Goal: Register for event/course

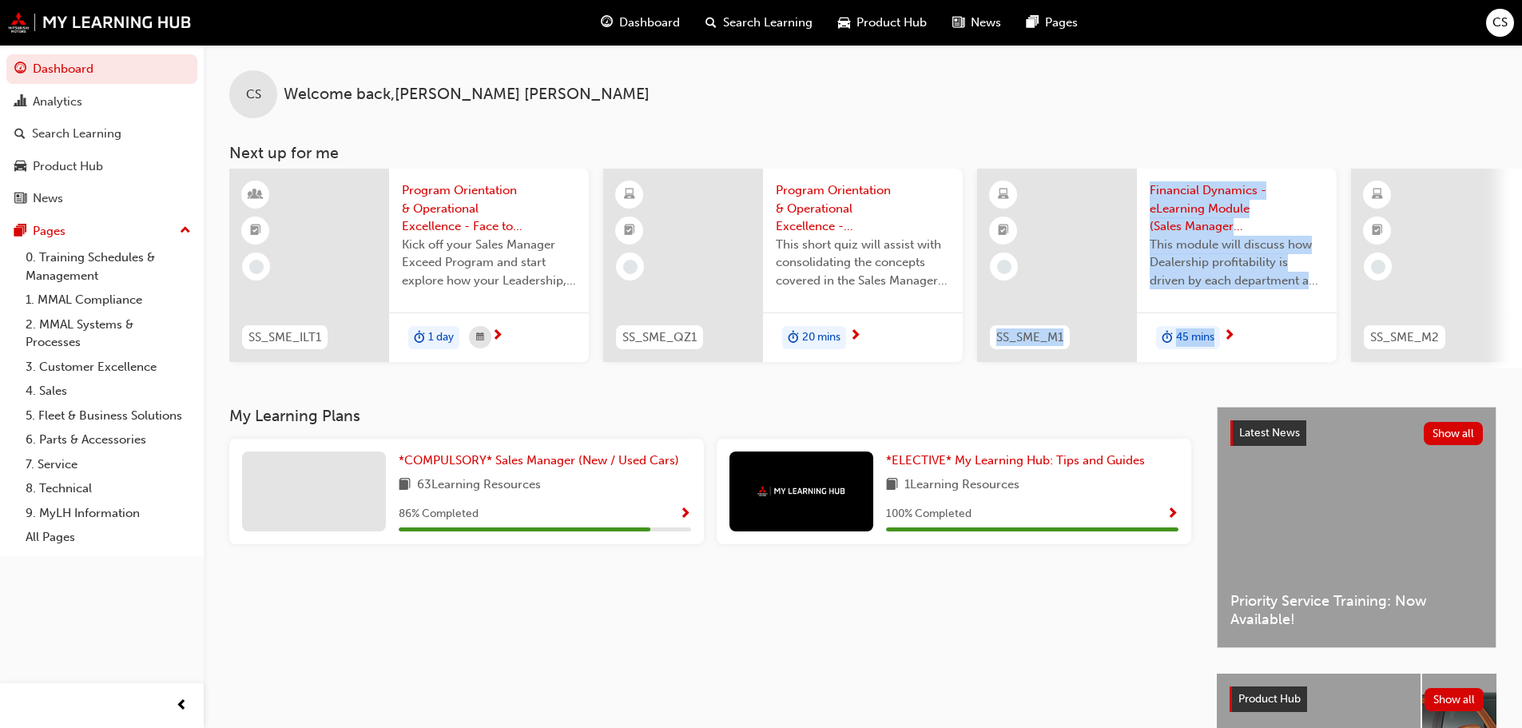
drag, startPoint x: 962, startPoint y: 376, endPoint x: 1286, endPoint y: 370, distance: 324.5
click at [1286, 370] on div "CS Welcome back , CHRISTOPHER SINKO Next up for me SS_SME_ILT1 Program Orientat…" at bounding box center [863, 226] width 1318 height 362
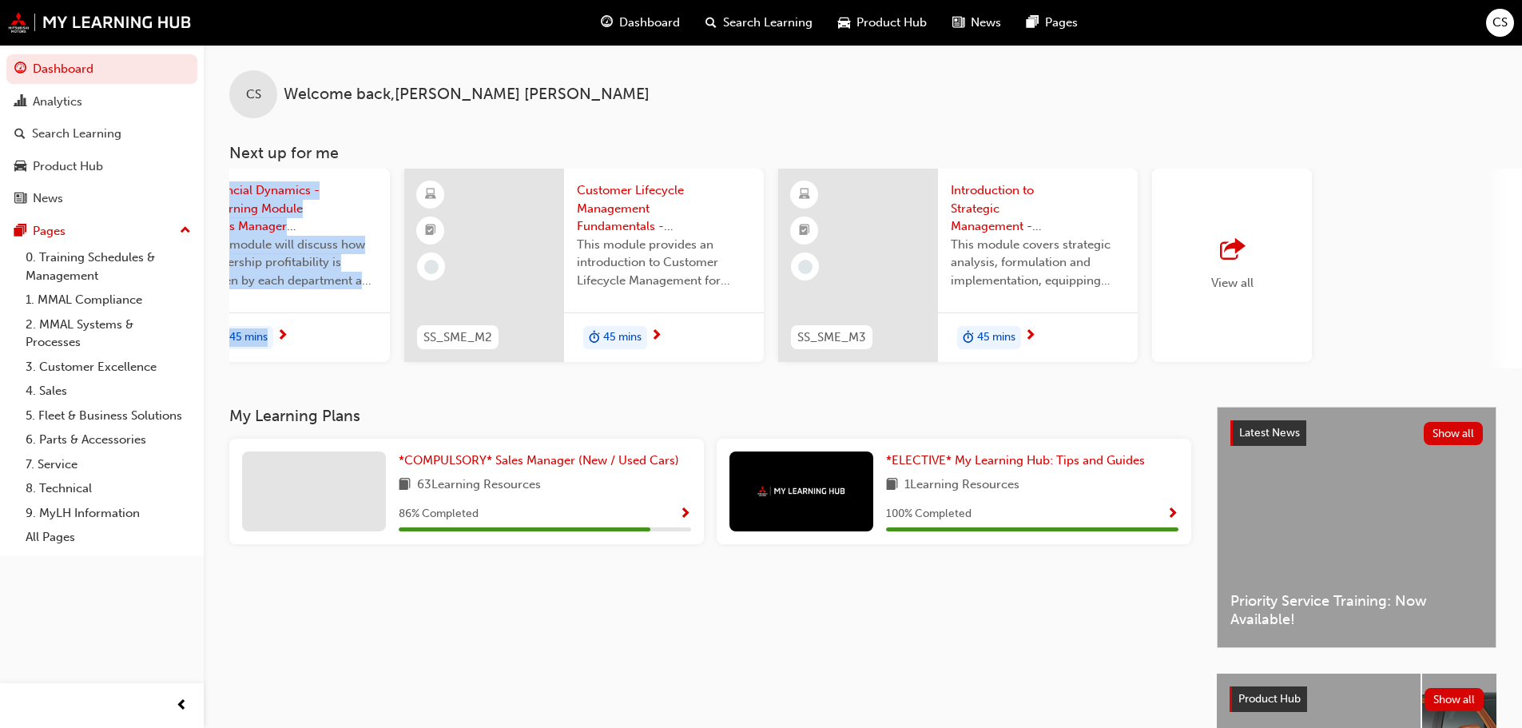
scroll to position [0, 948]
click at [1211, 267] on div "View all" at bounding box center [1231, 265] width 42 height 53
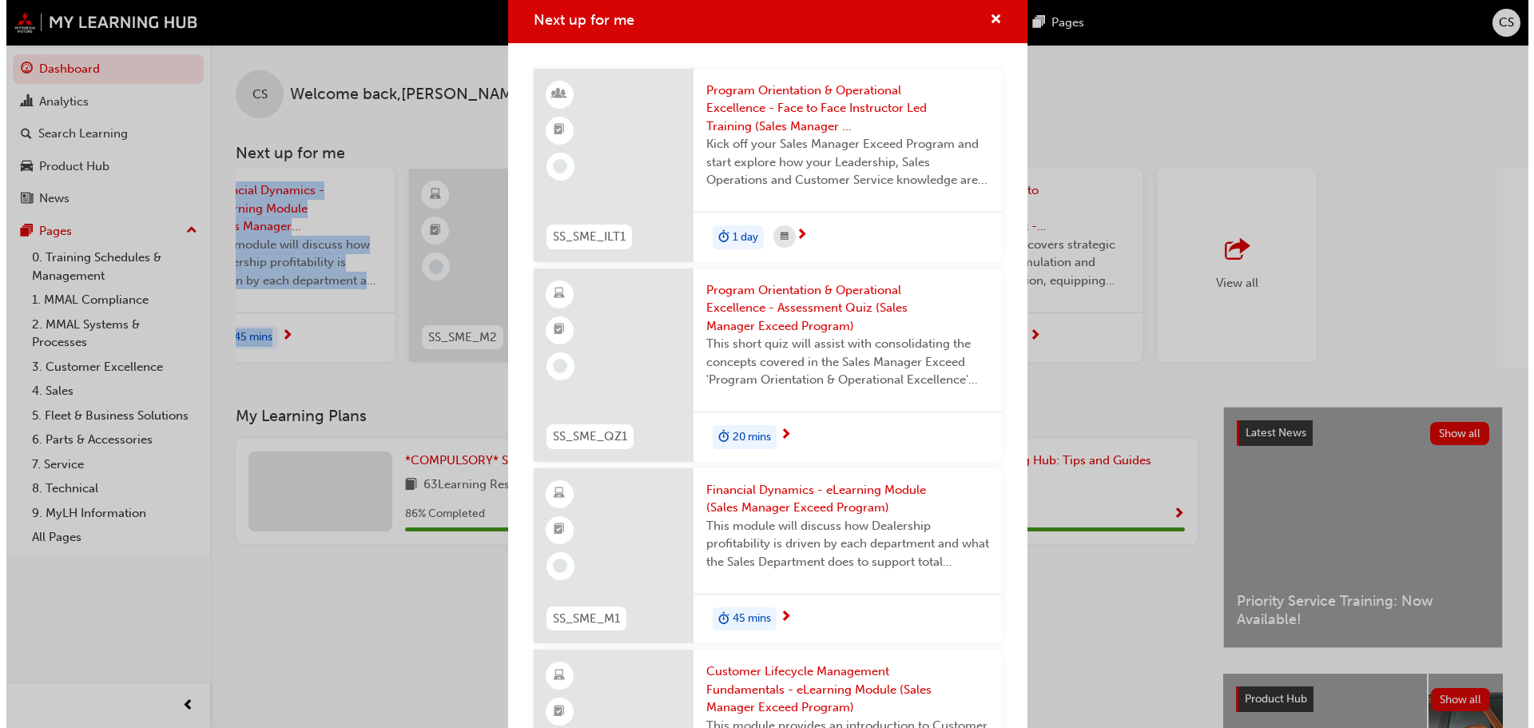
scroll to position [0, 0]
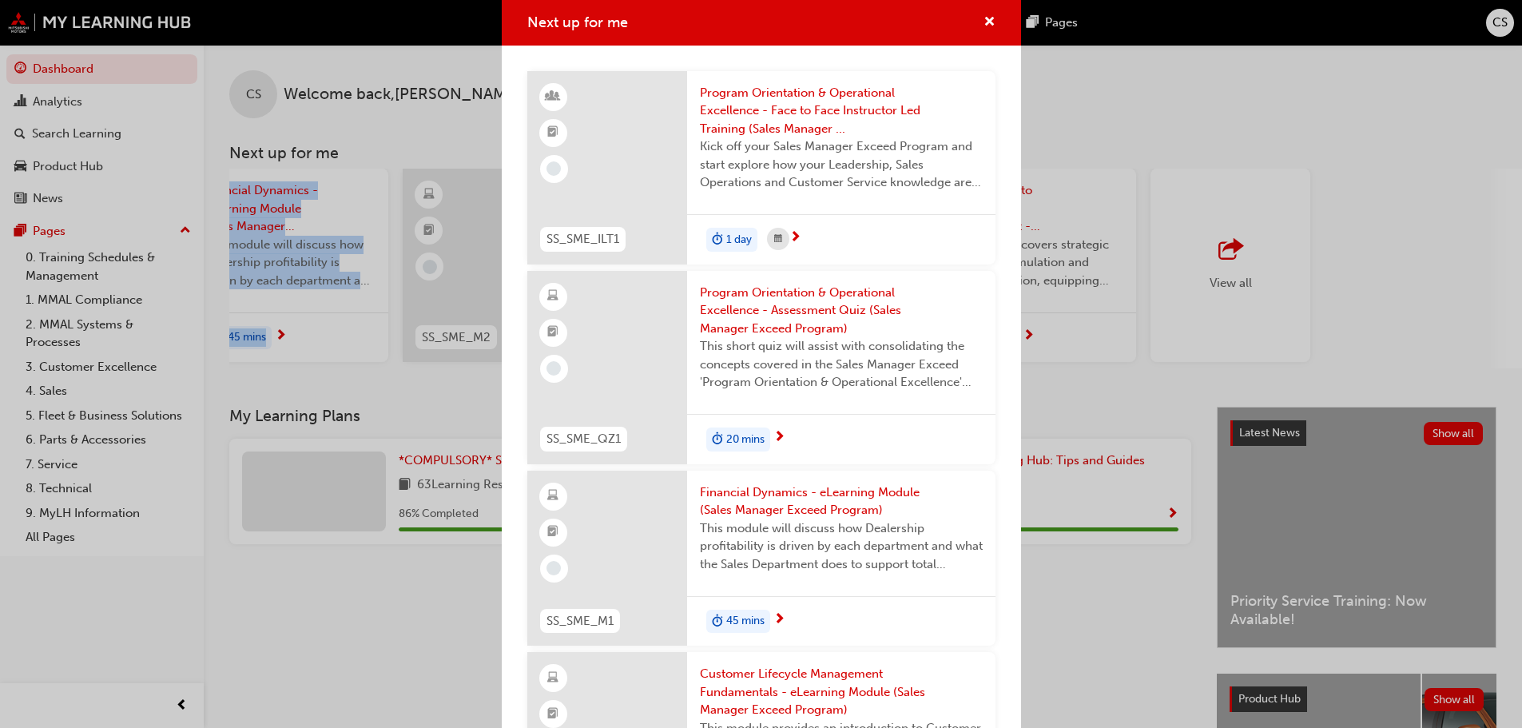
click at [810, 115] on span "Program Orientation & Operational Excellence - Face to Face Instructor Led Trai…" at bounding box center [841, 111] width 283 height 54
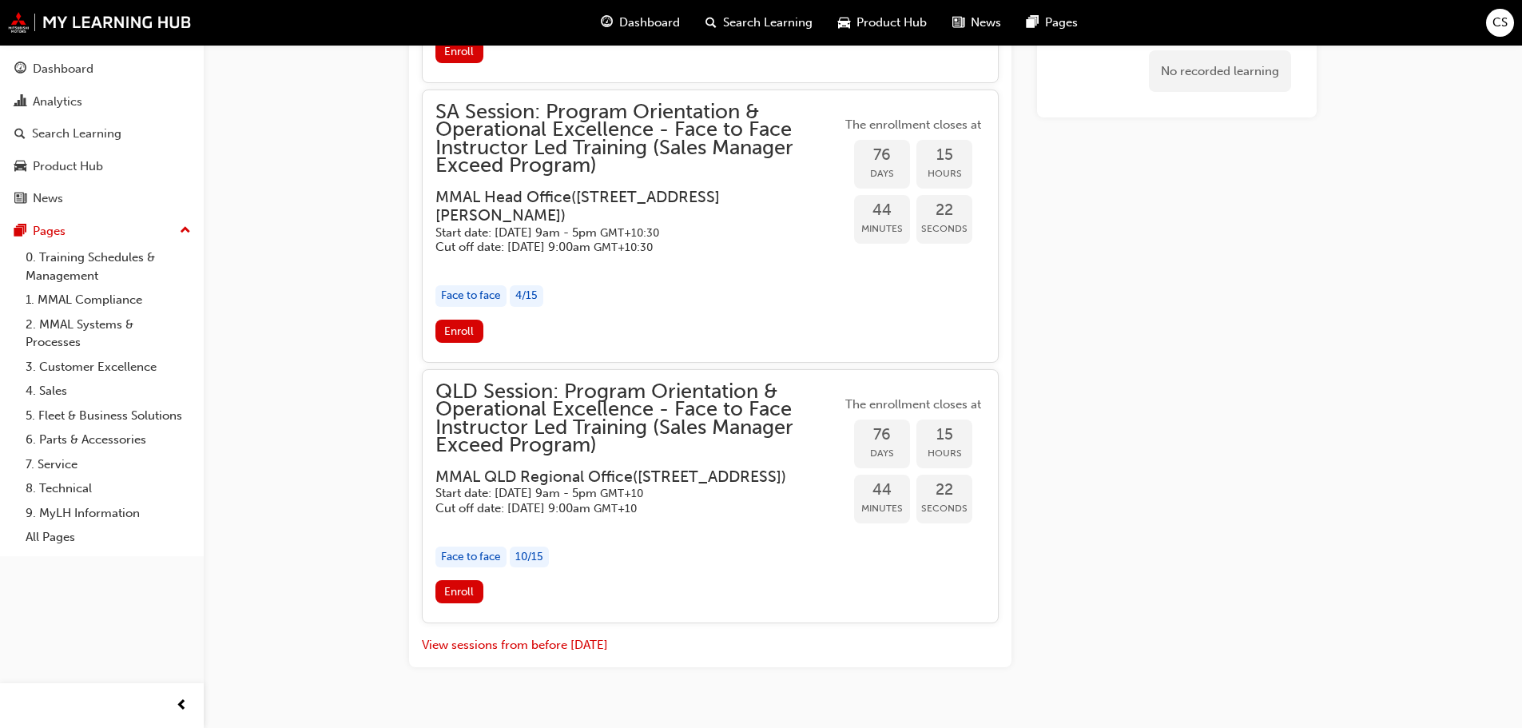
scroll to position [2213, 0]
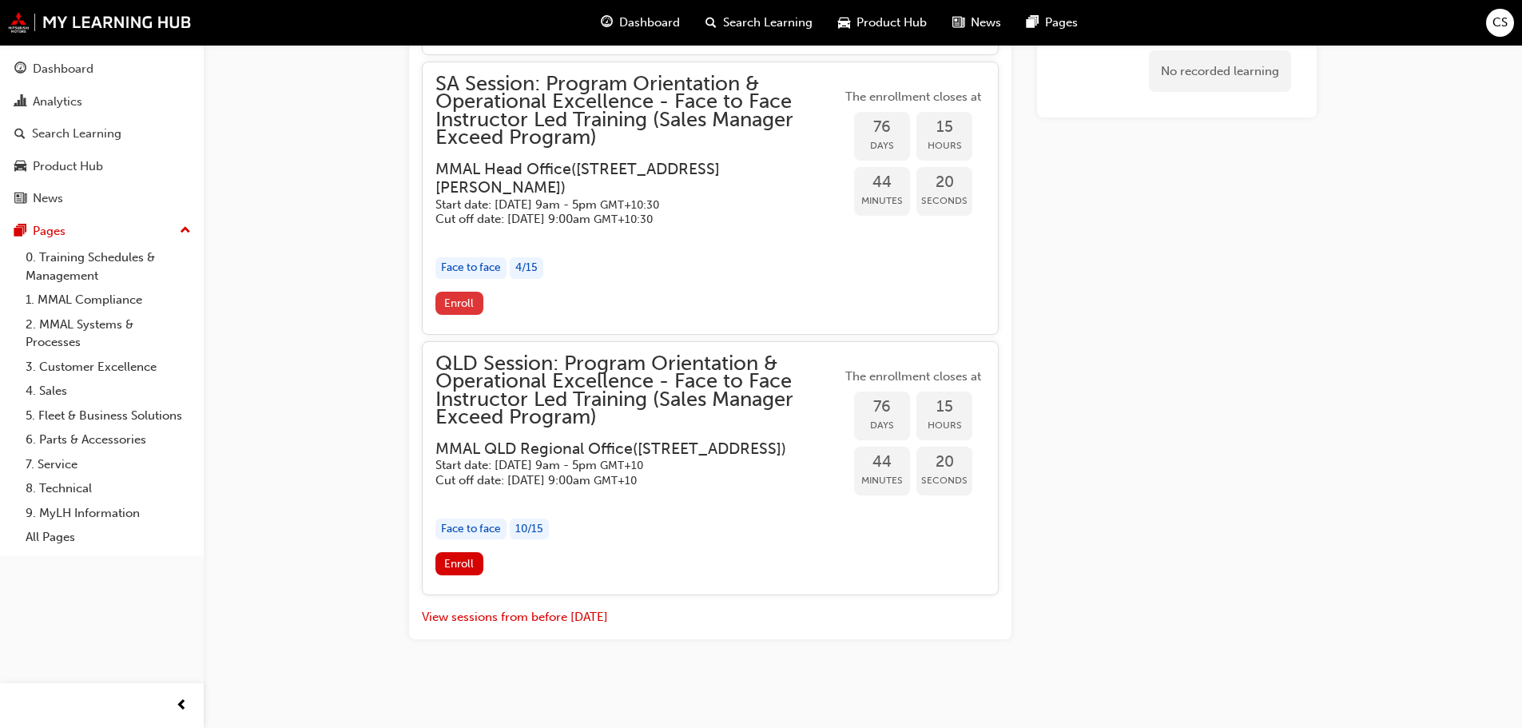
click at [471, 310] on span "Enroll" at bounding box center [459, 303] width 30 height 14
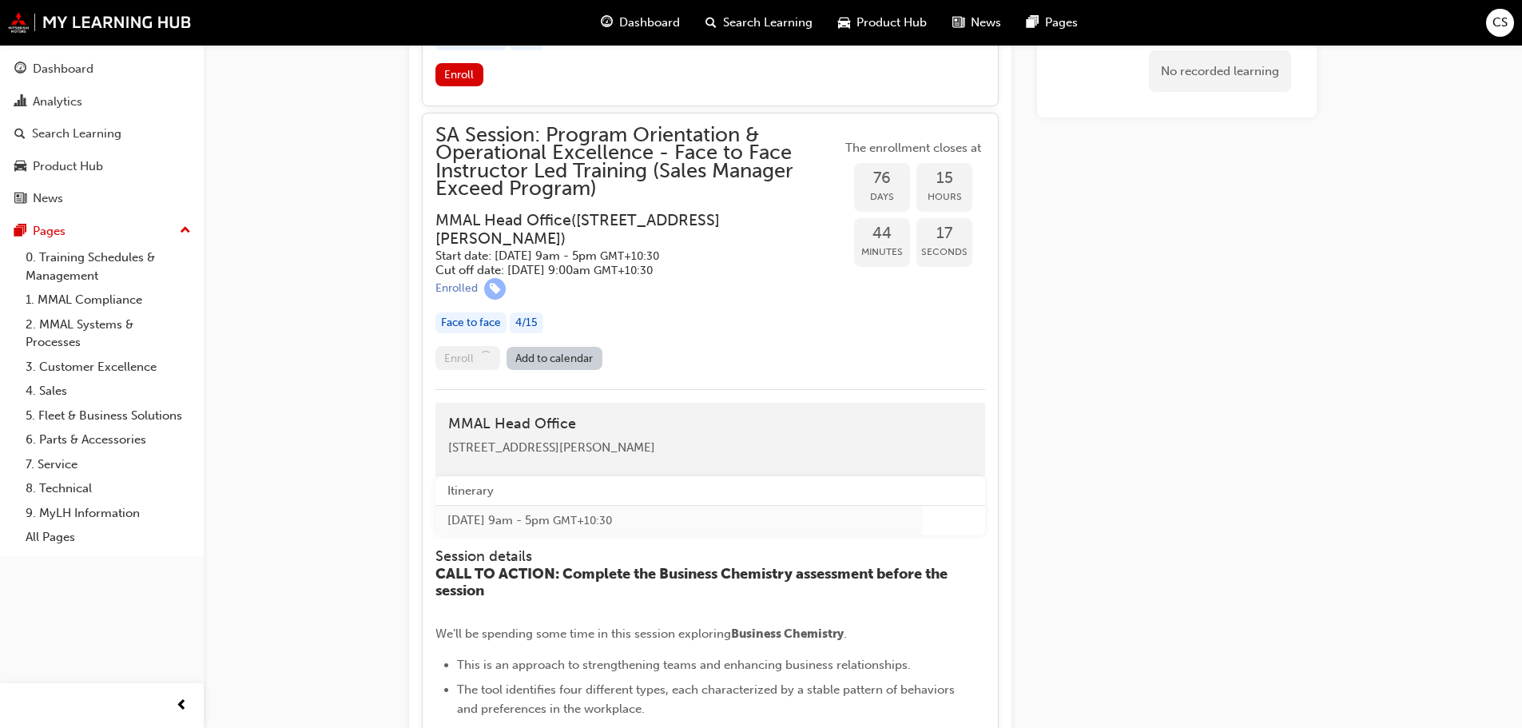
scroll to position [2133, 0]
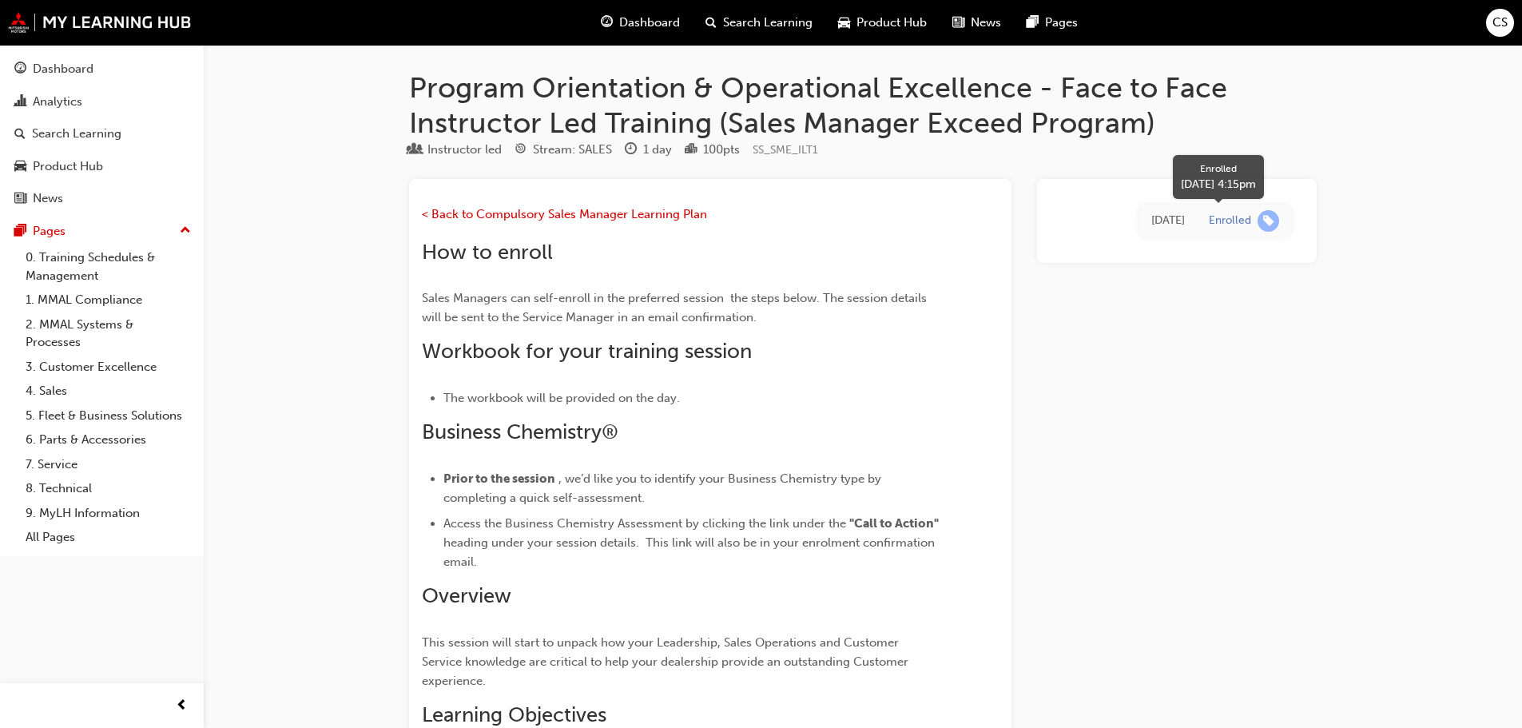
click at [1268, 217] on span "learningRecordVerb_ENROLL-icon" at bounding box center [1269, 221] width 22 height 22
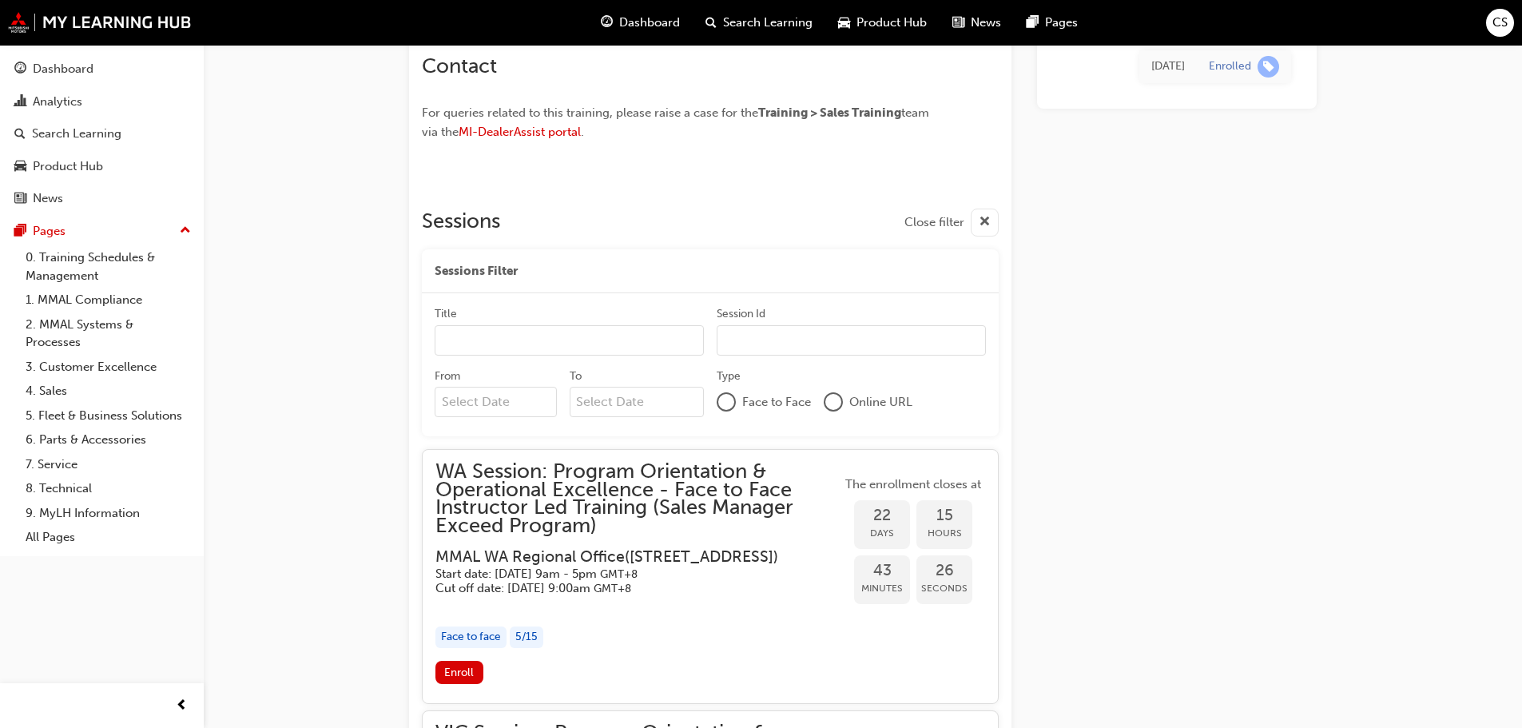
scroll to position [1039, 0]
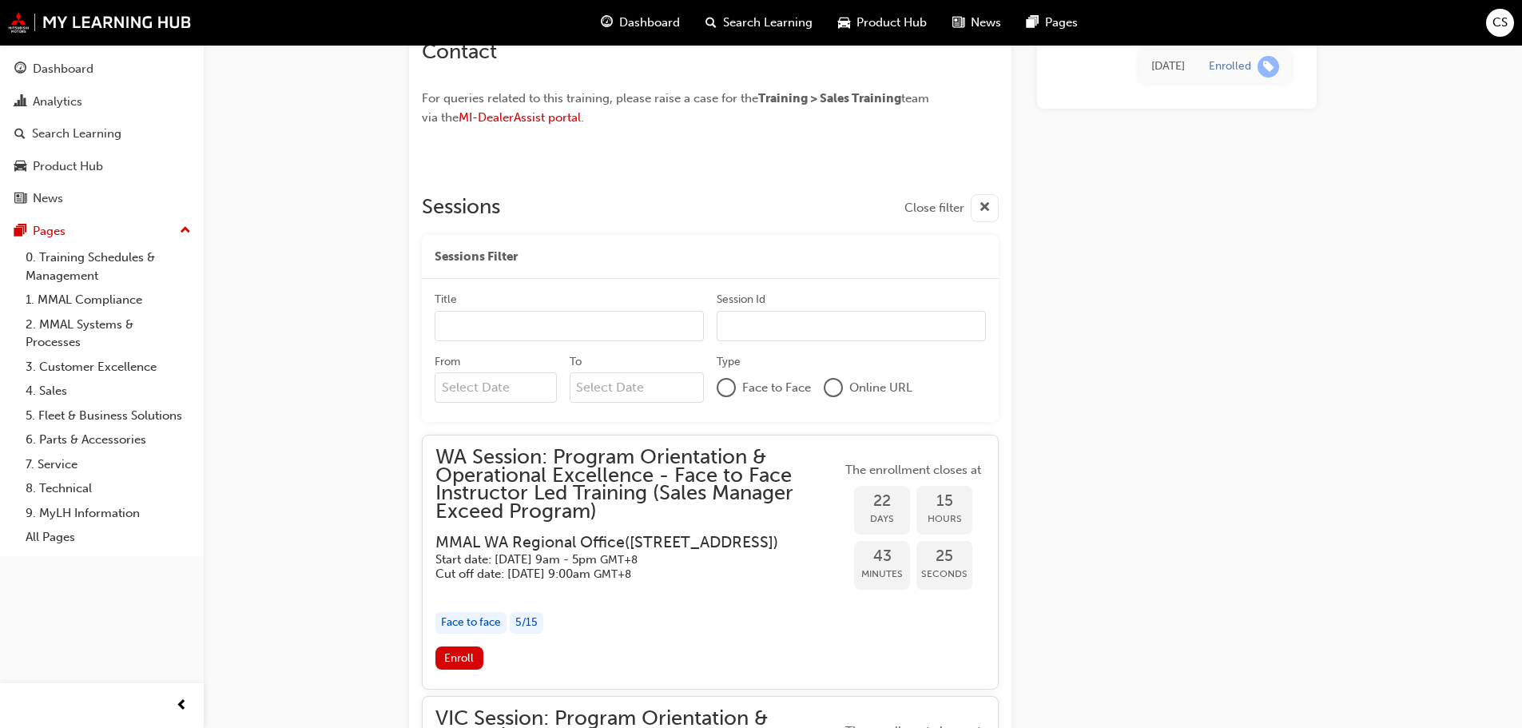
click at [1502, 28] on span "CS" at bounding box center [1500, 23] width 15 height 18
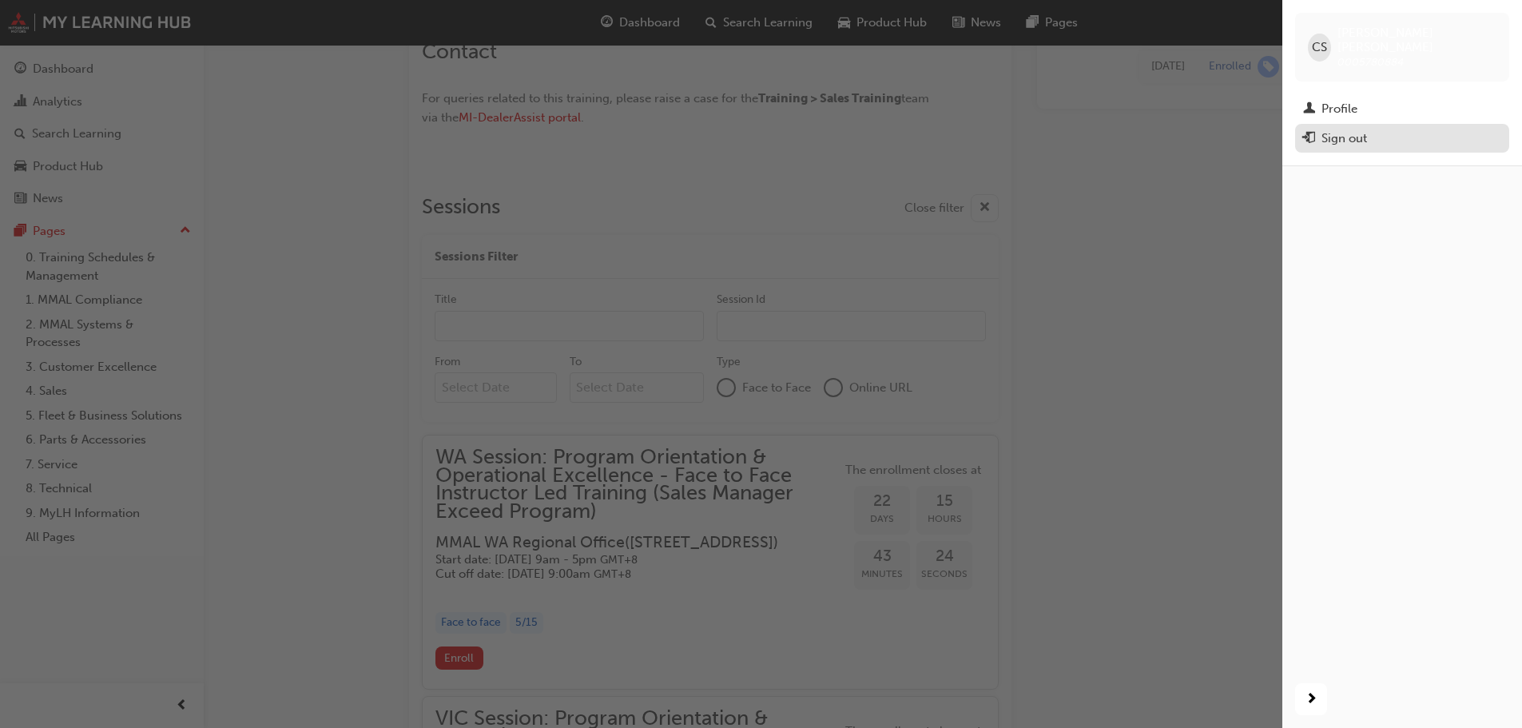
click at [1357, 129] on div "Sign out" at bounding box center [1345, 138] width 46 height 18
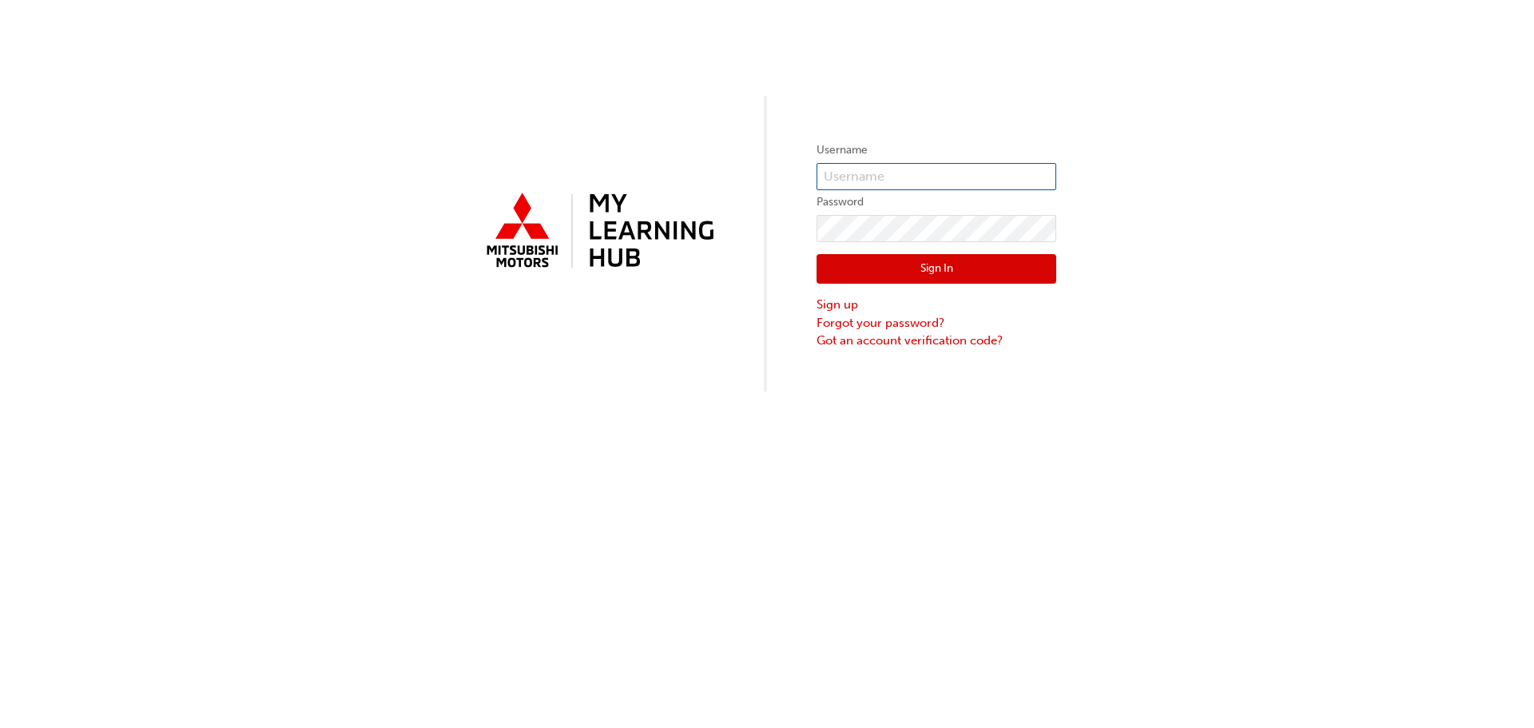
type input "0005780884"
click at [974, 263] on button "Sign In" at bounding box center [937, 269] width 240 height 30
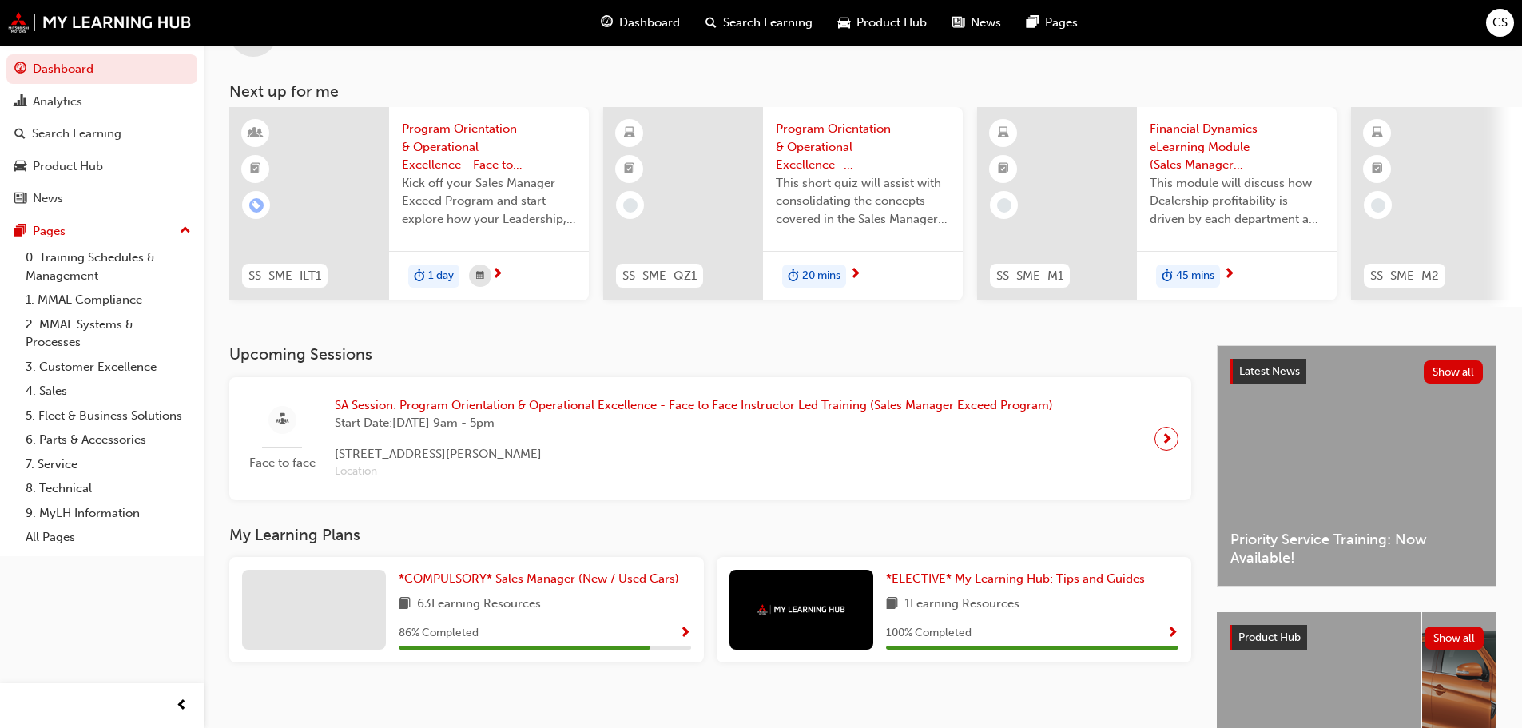
scroll to position [160, 0]
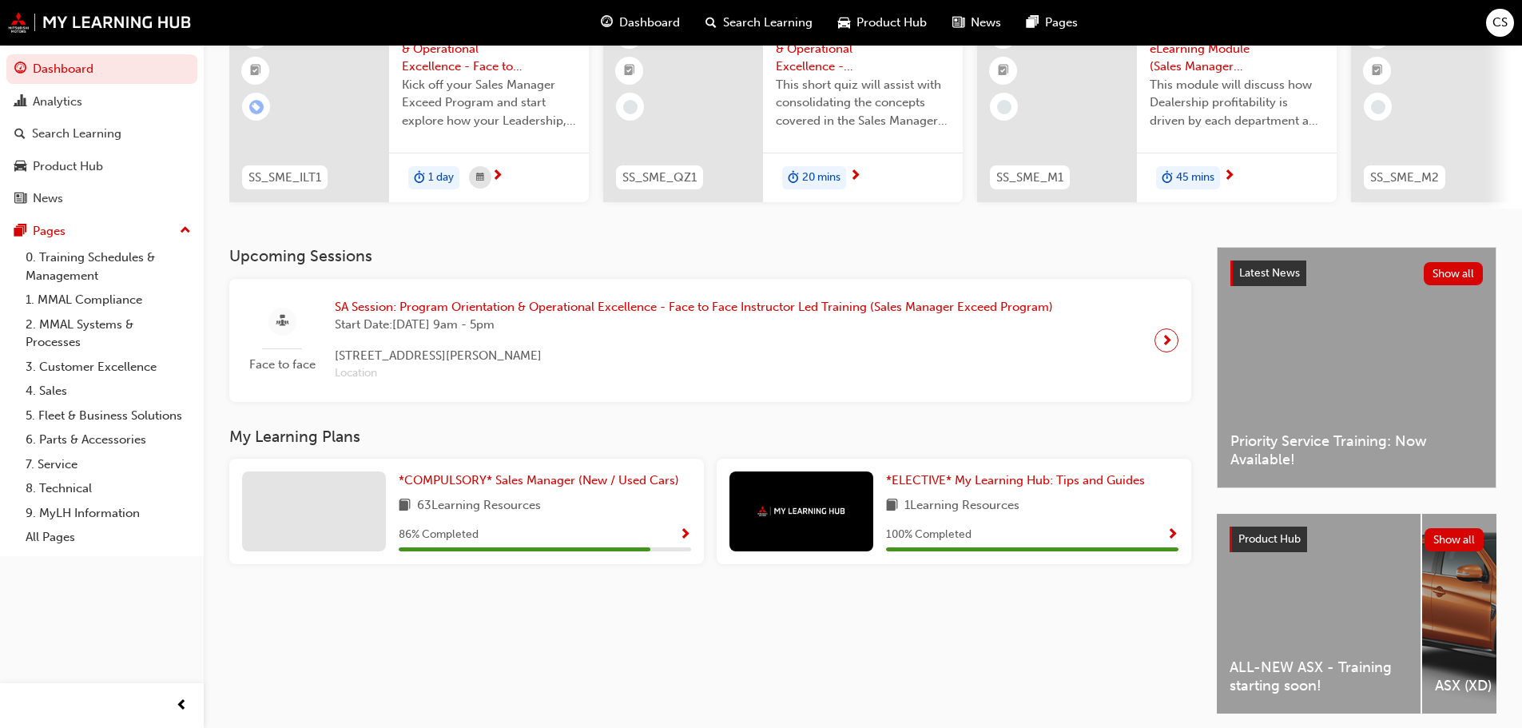
click at [1166, 343] on span "next-icon" at bounding box center [1167, 340] width 12 height 22
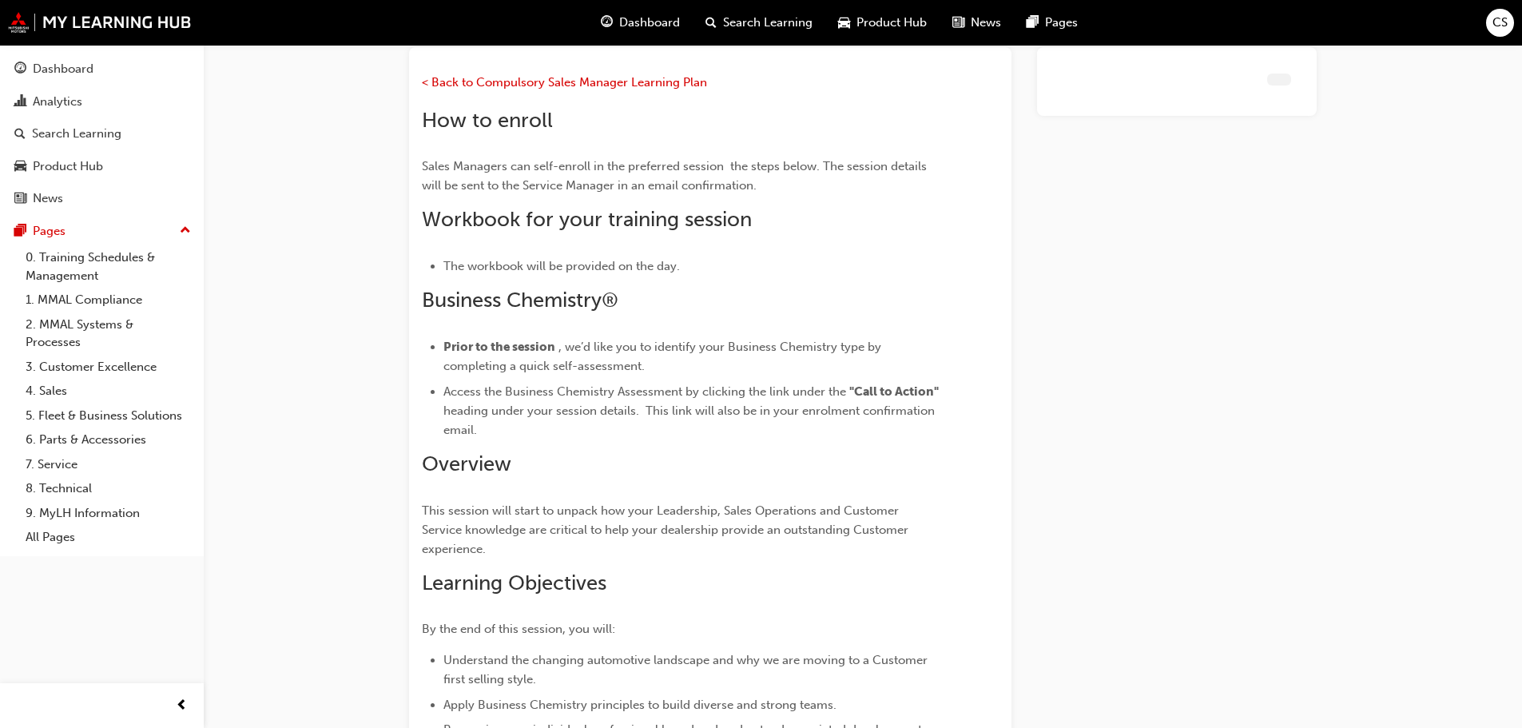
scroll to position [2295, 0]
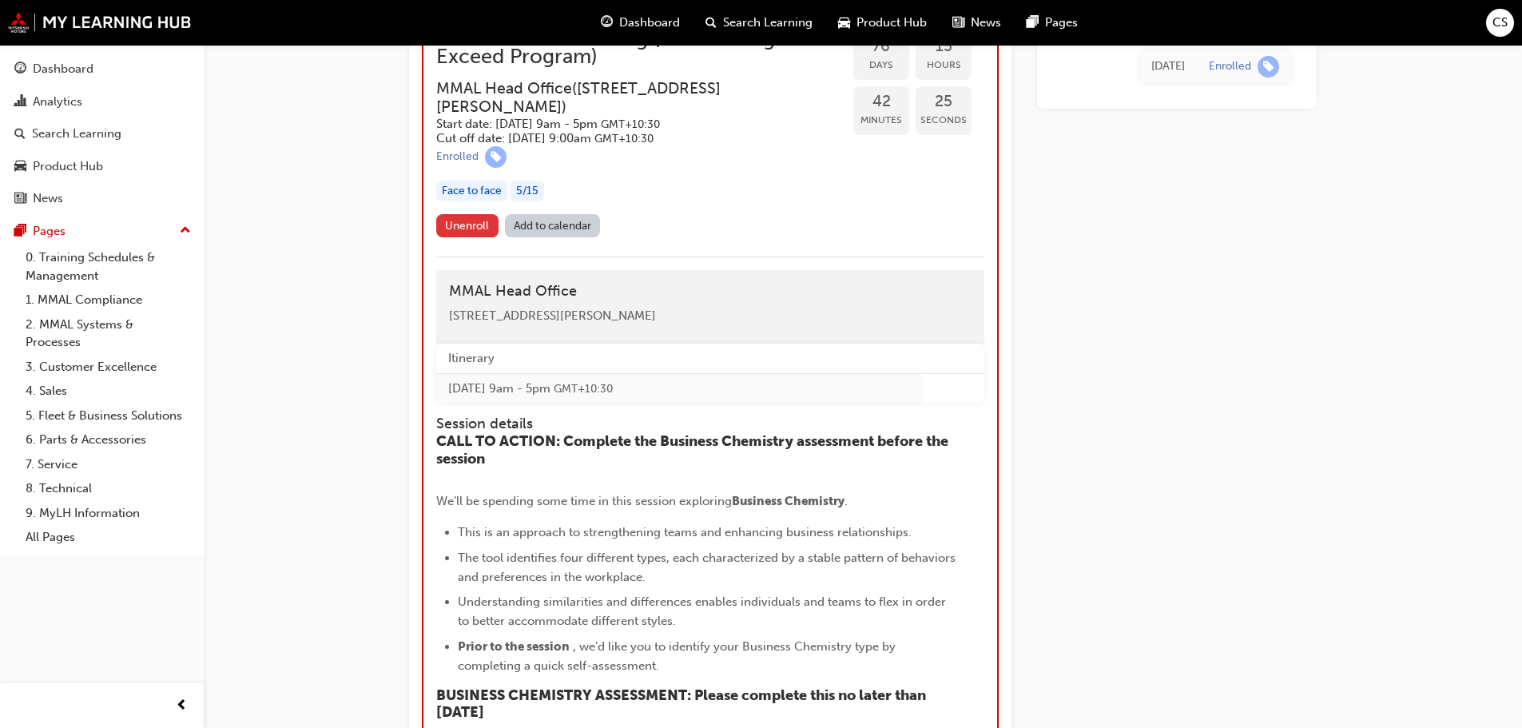
click at [467, 233] on span "Unenroll" at bounding box center [467, 226] width 44 height 14
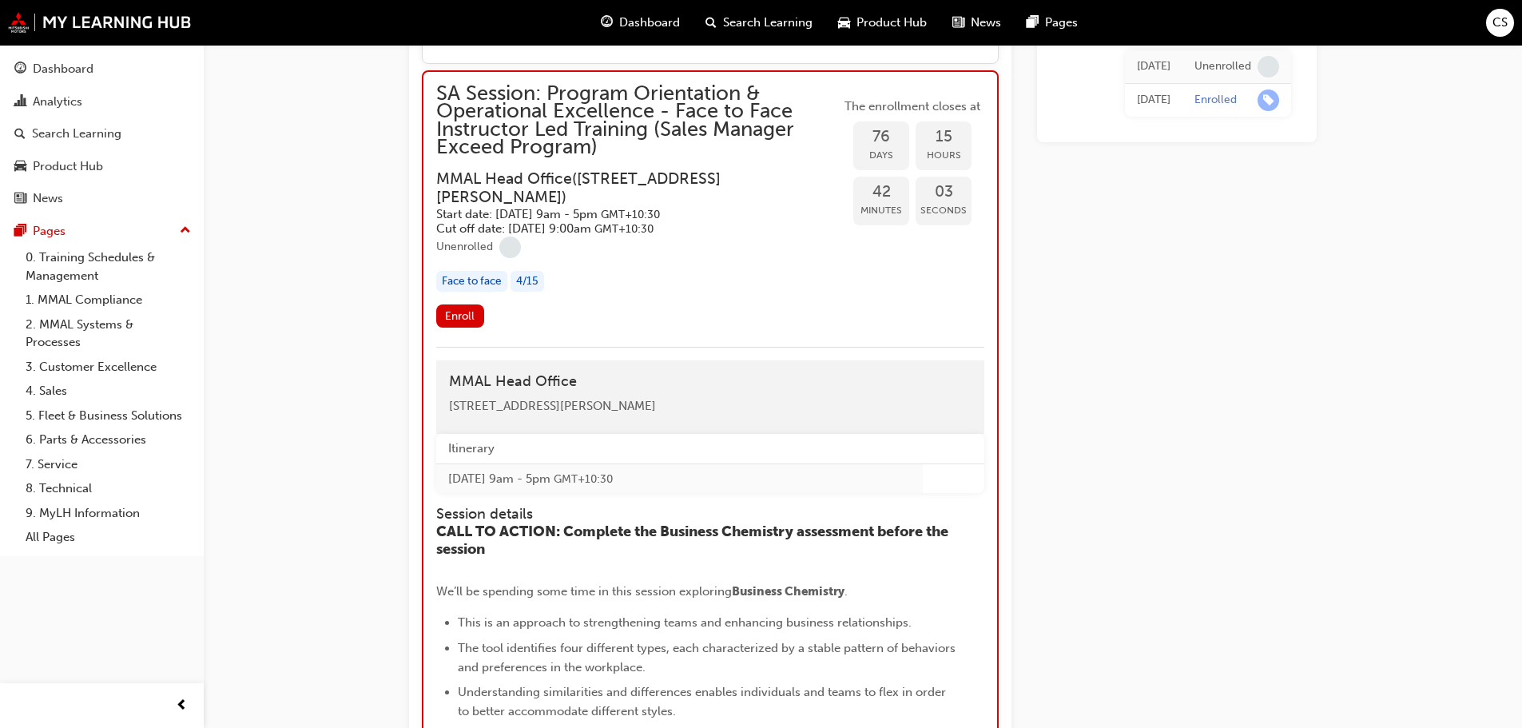
scroll to position [2209, 0]
